Goal: Check status: Check status

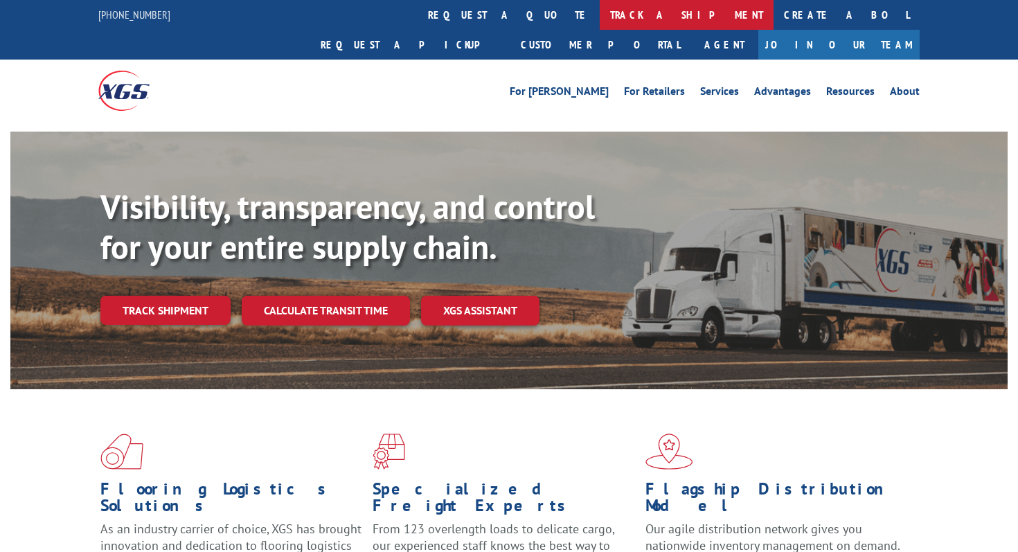
click at [600, 12] on link "track a shipment" at bounding box center [687, 15] width 174 height 30
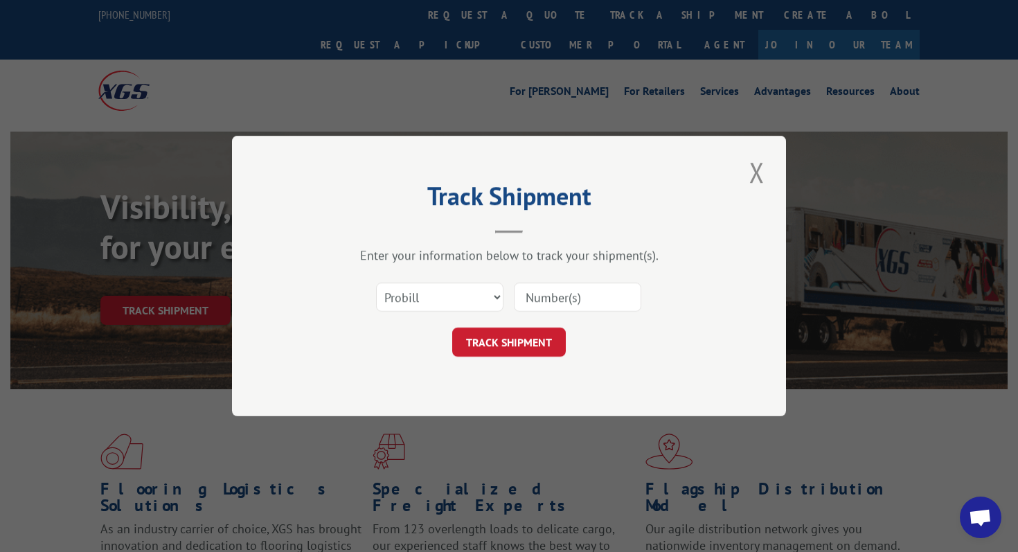
click at [554, 297] on input at bounding box center [577, 297] width 127 height 29
paste input "15095706"
type input "15095706"
click button "TRACK SHIPMENT" at bounding box center [509, 342] width 114 height 29
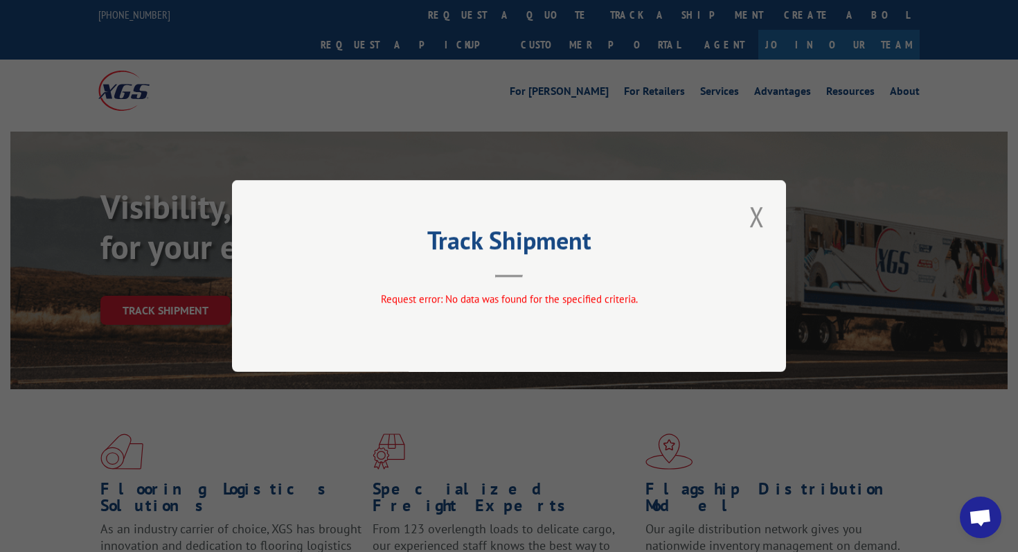
click at [769, 217] on div "Track Shipment Request error: No data was found for the specified criteria." at bounding box center [509, 276] width 554 height 192
click at [749, 216] on button "Close modal" at bounding box center [757, 216] width 24 height 38
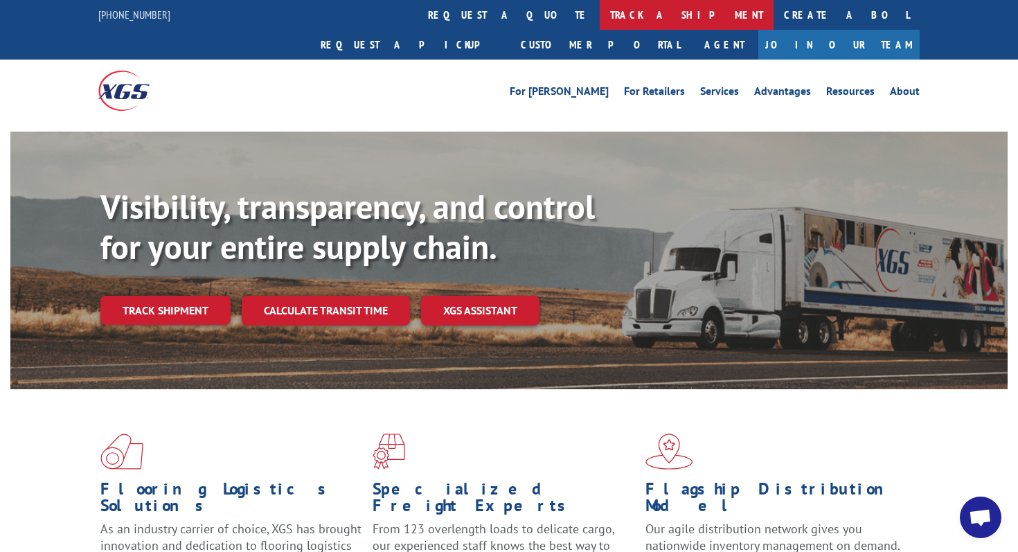
click at [600, 6] on link "track a shipment" at bounding box center [687, 15] width 174 height 30
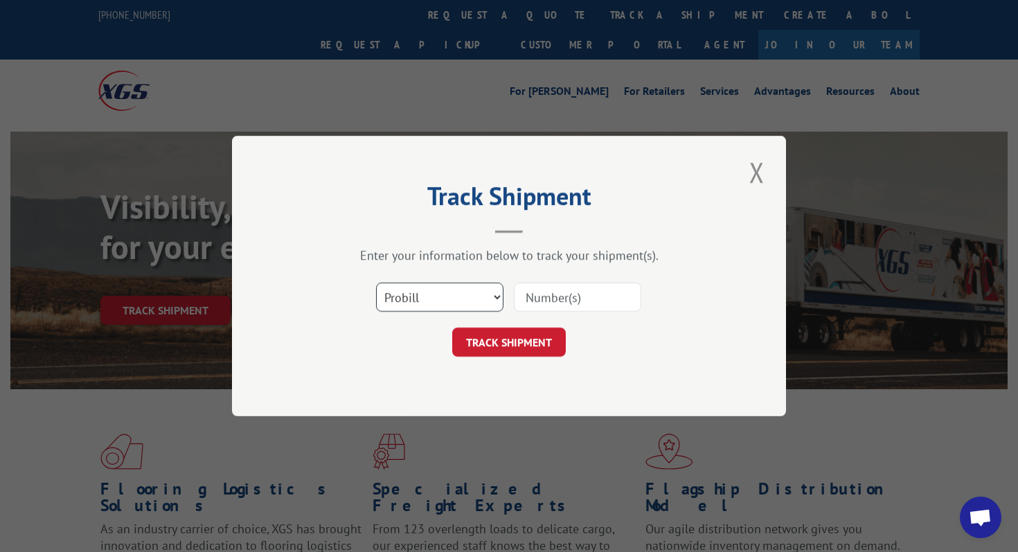
click at [477, 308] on select "Select category... Probill BOL PO" at bounding box center [439, 297] width 127 height 29
select select "bol"
click at [376, 283] on select "Select category... Probill BOL PO" at bounding box center [439, 297] width 127 height 29
click at [573, 305] on input at bounding box center [577, 297] width 127 height 29
paste input "15095706"
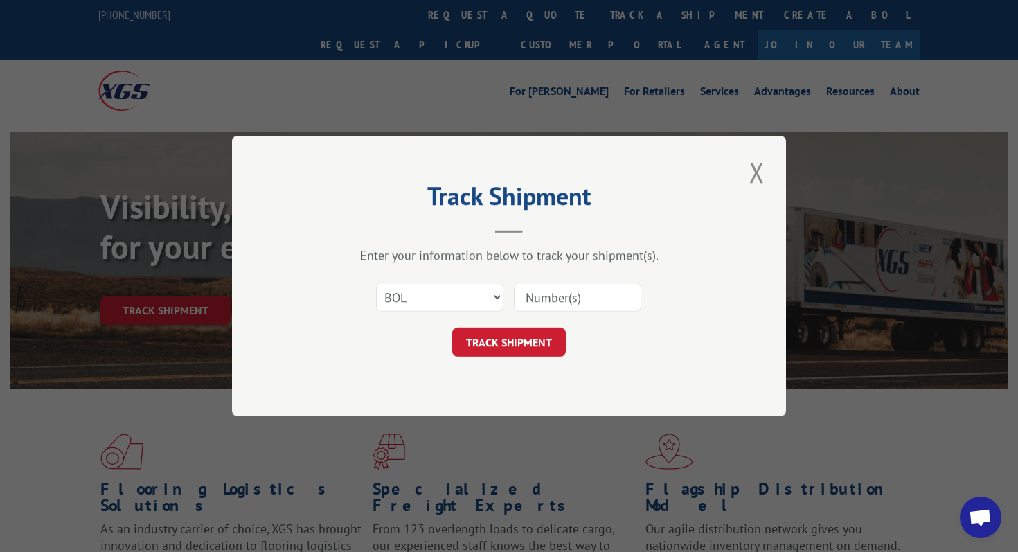
type input "15095706"
click button "TRACK SHIPMENT" at bounding box center [509, 342] width 114 height 29
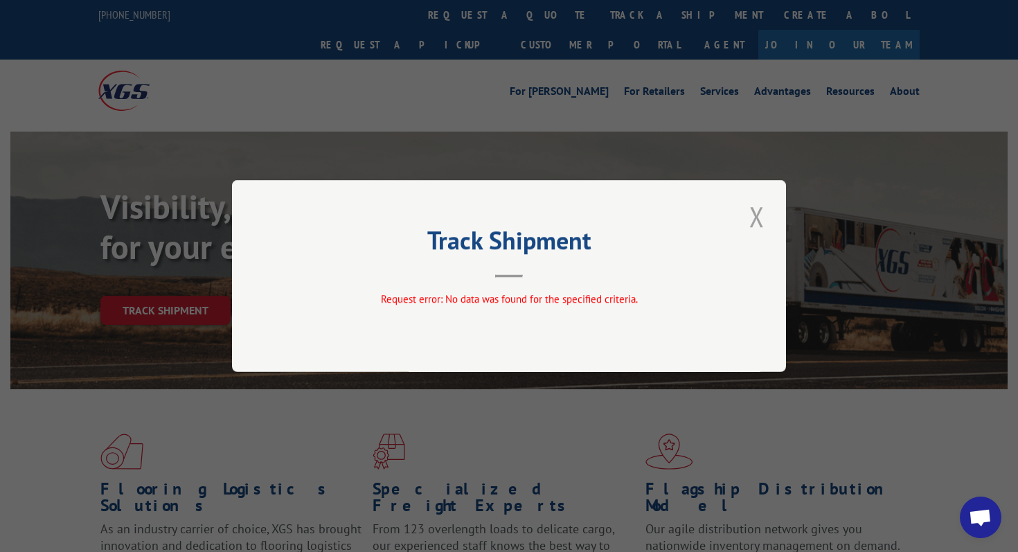
click at [761, 226] on button "Close modal" at bounding box center [757, 216] width 24 height 38
